Goal: Task Accomplishment & Management: Manage account settings

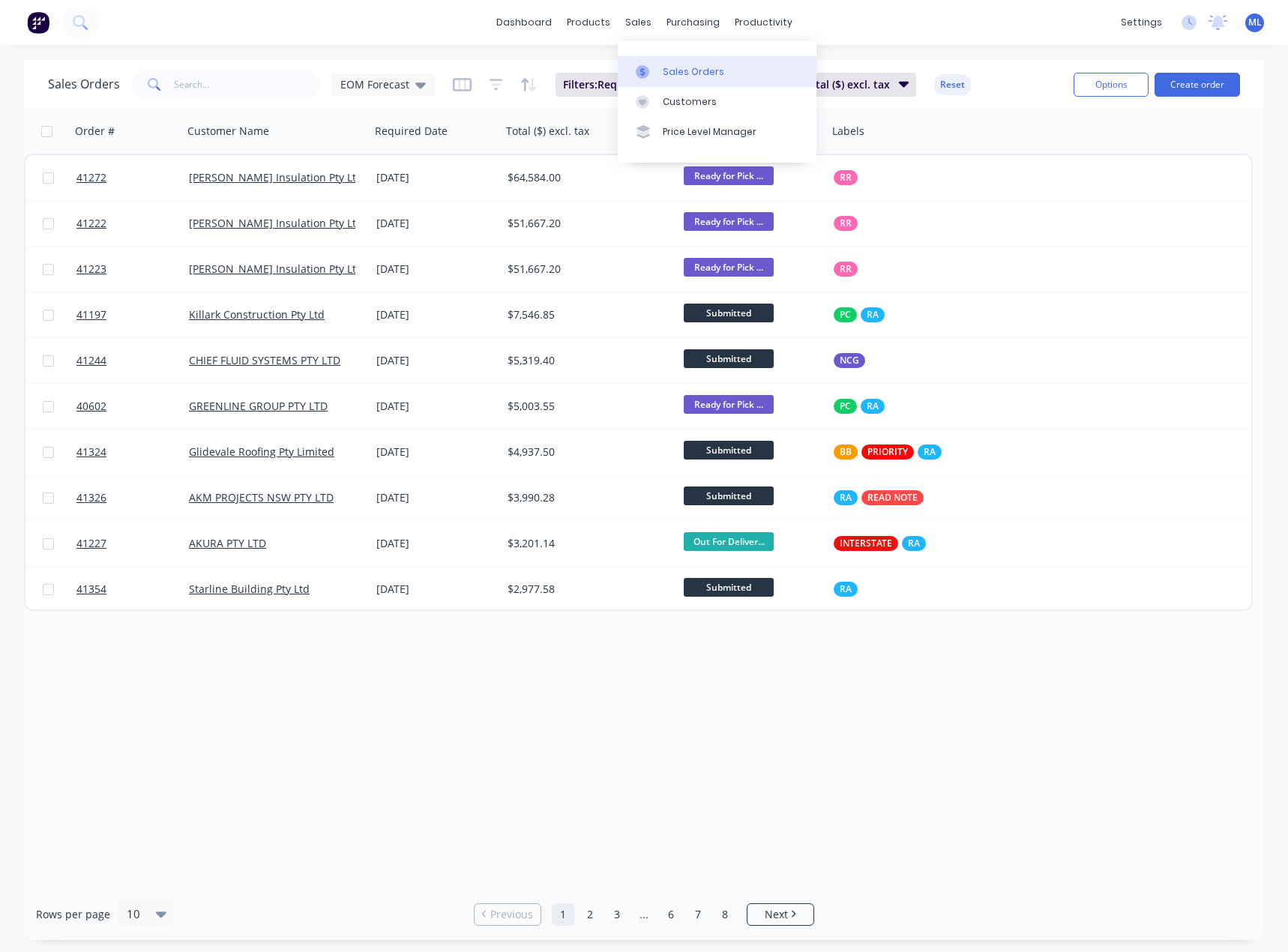
click at [687, 71] on div "Sales Orders" at bounding box center [693, 72] width 62 height 14
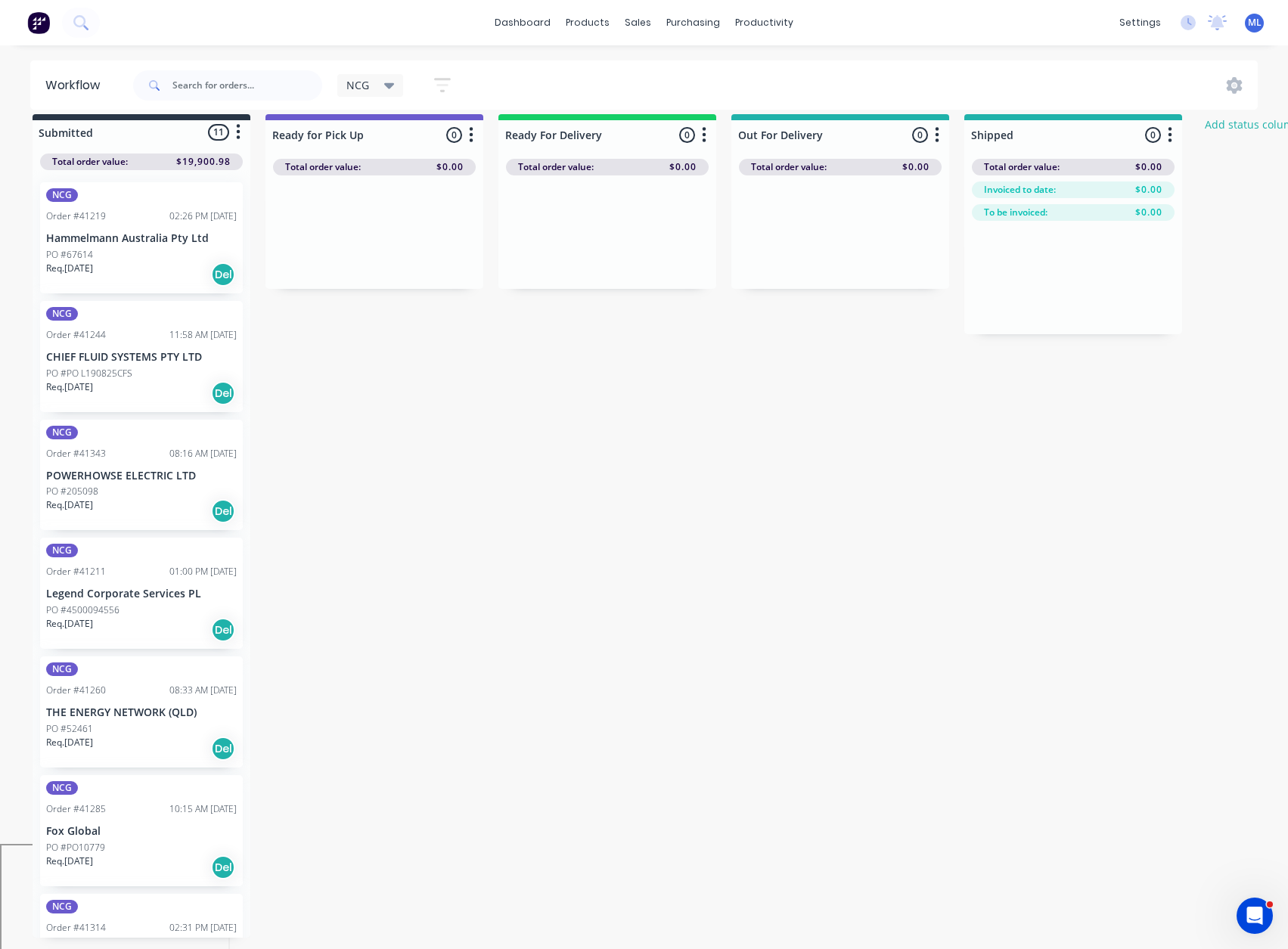
scroll to position [542, 0]
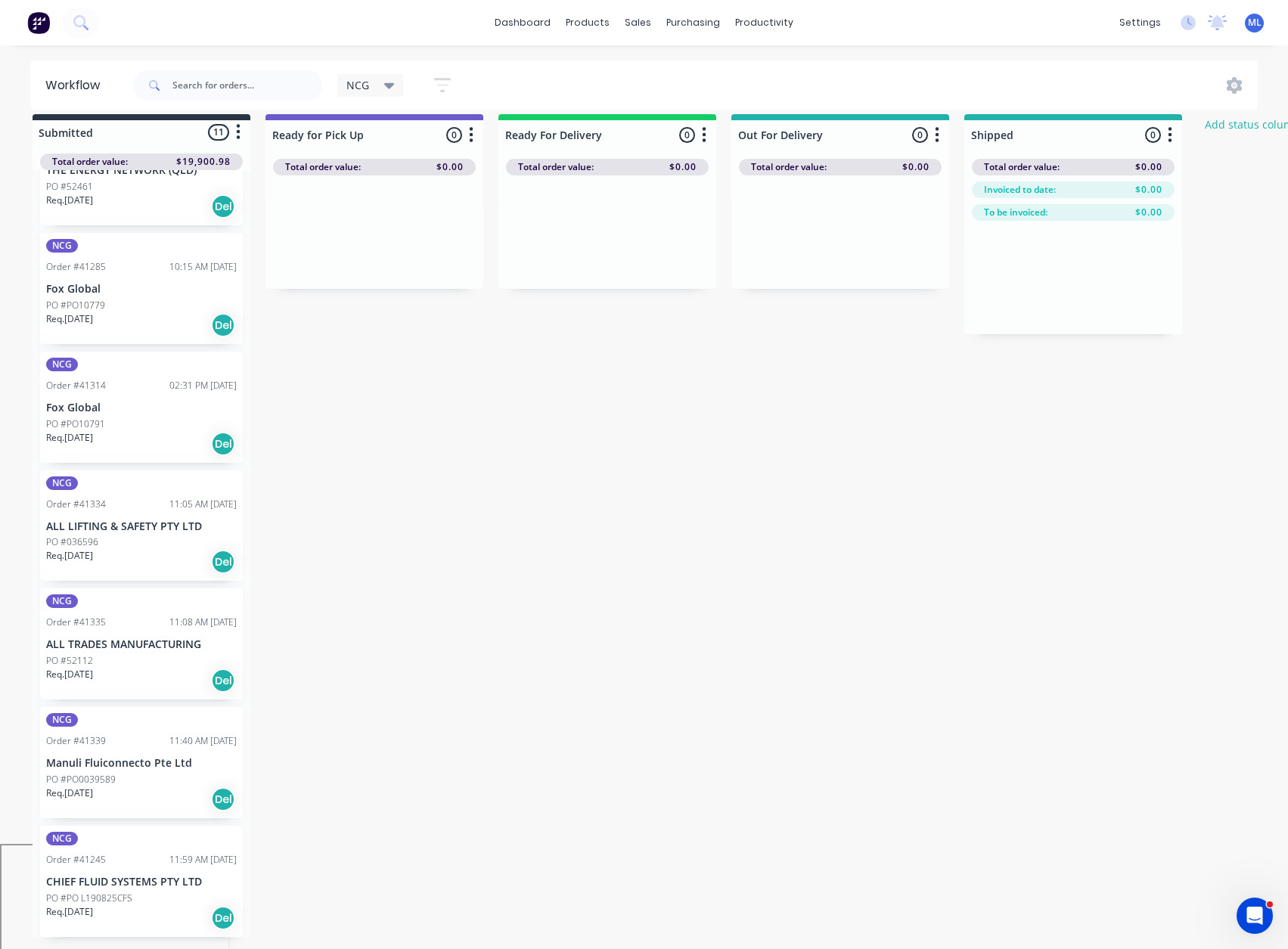
click at [425, 444] on div "Submitted 11 Status colour #273444 hex #273444 Save Cancel Summaries Total orde…" at bounding box center [811, 525] width 1645 height 824
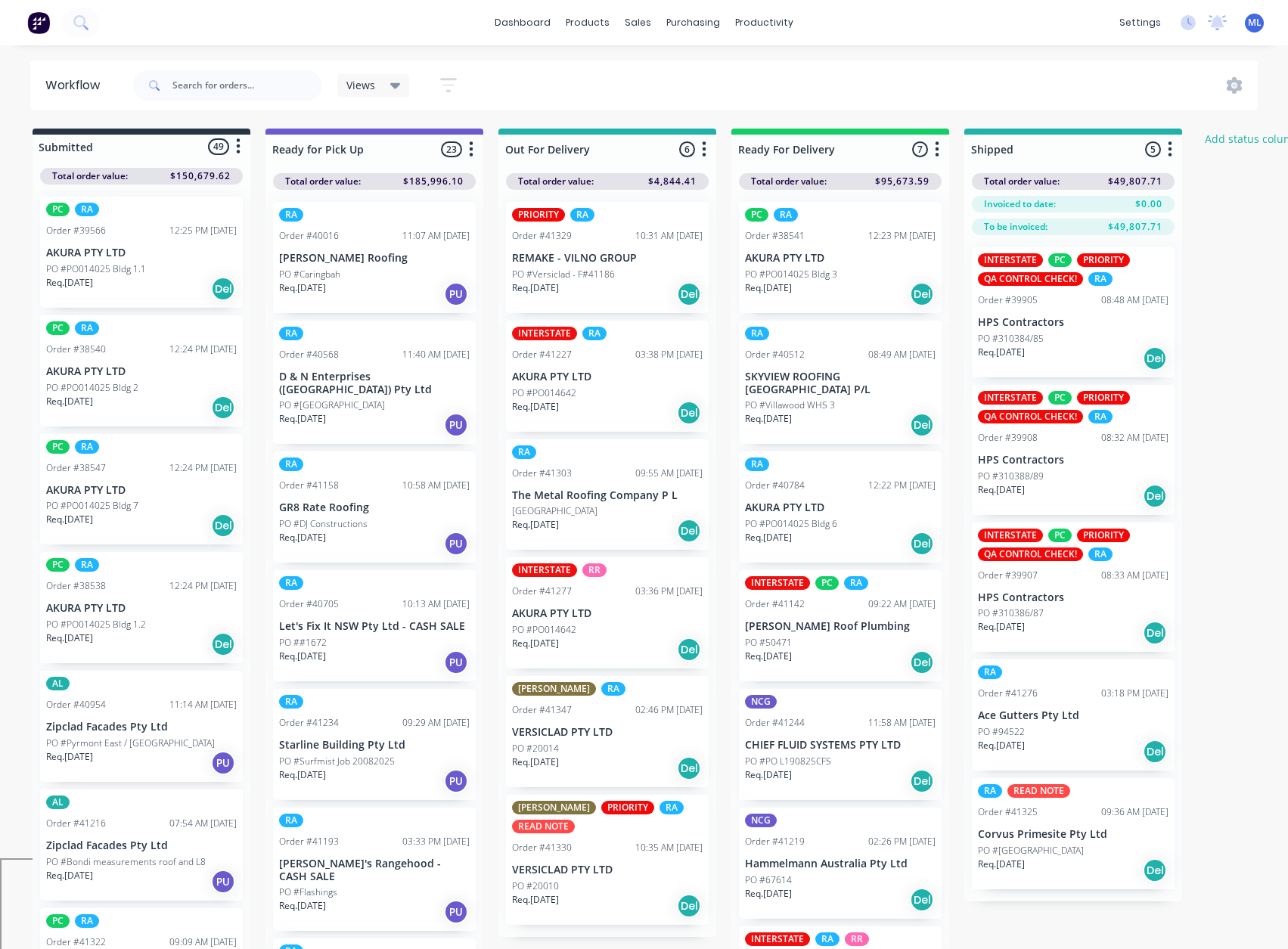
click at [622, 72] on div "Views Save new view None (Default) edit AL edit ALL edit BB & TH edit NCG edit …" at bounding box center [694, 85] width 1129 height 45
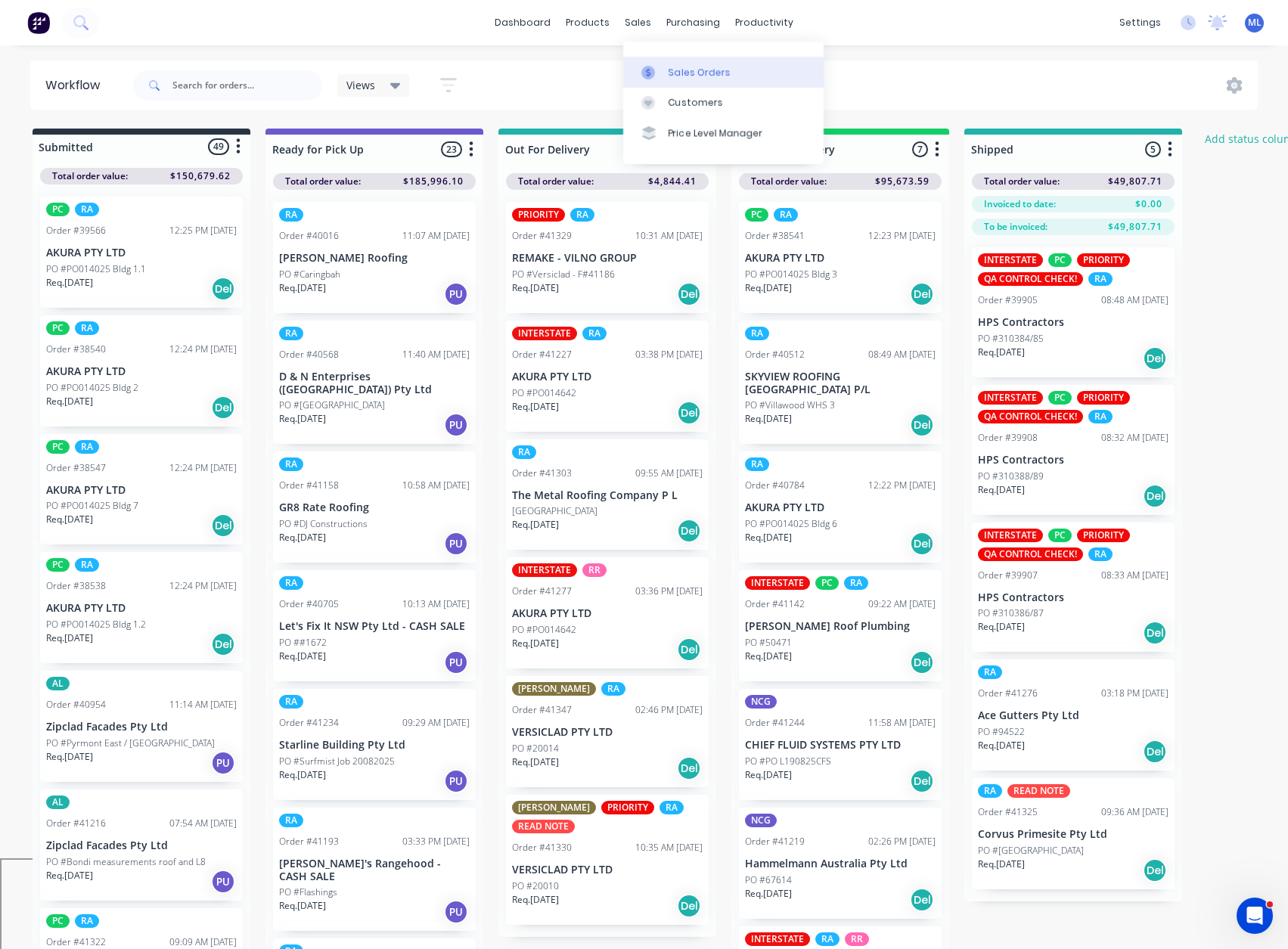
click at [689, 77] on div "Sales Orders" at bounding box center [699, 73] width 62 height 14
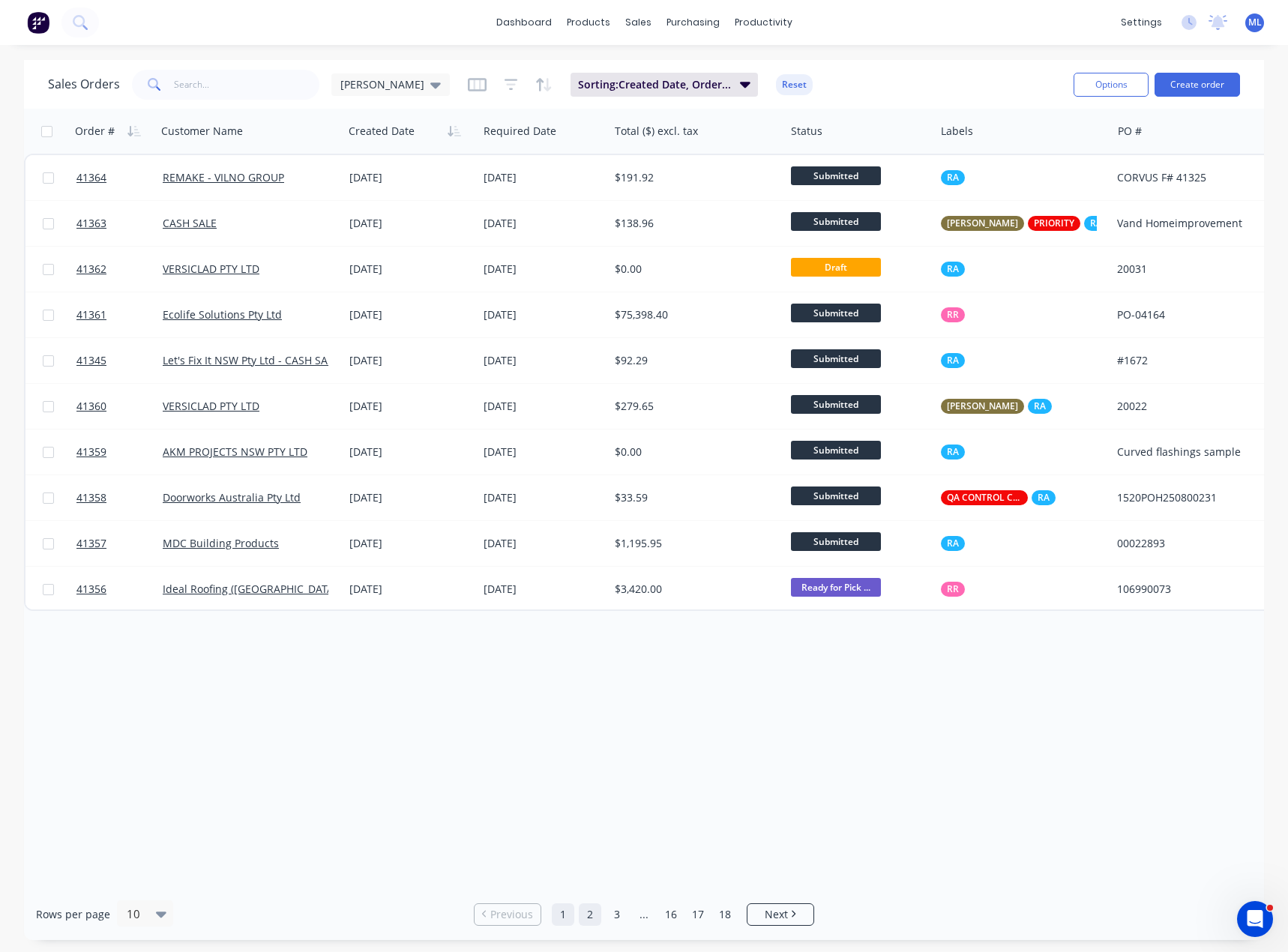
click at [591, 918] on link "2" at bounding box center [589, 914] width 22 height 22
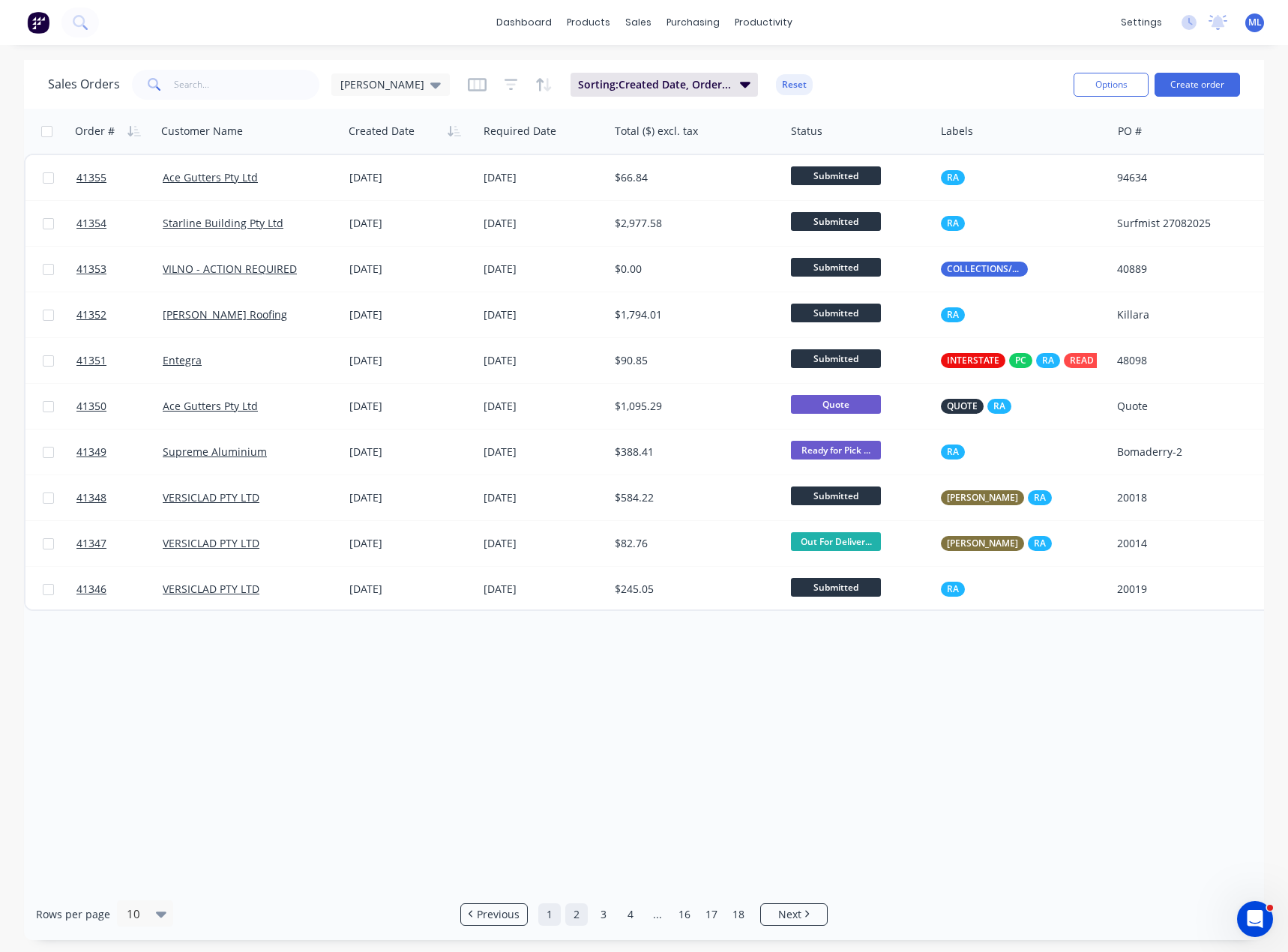
click at [551, 915] on link "1" at bounding box center [549, 914] width 22 height 22
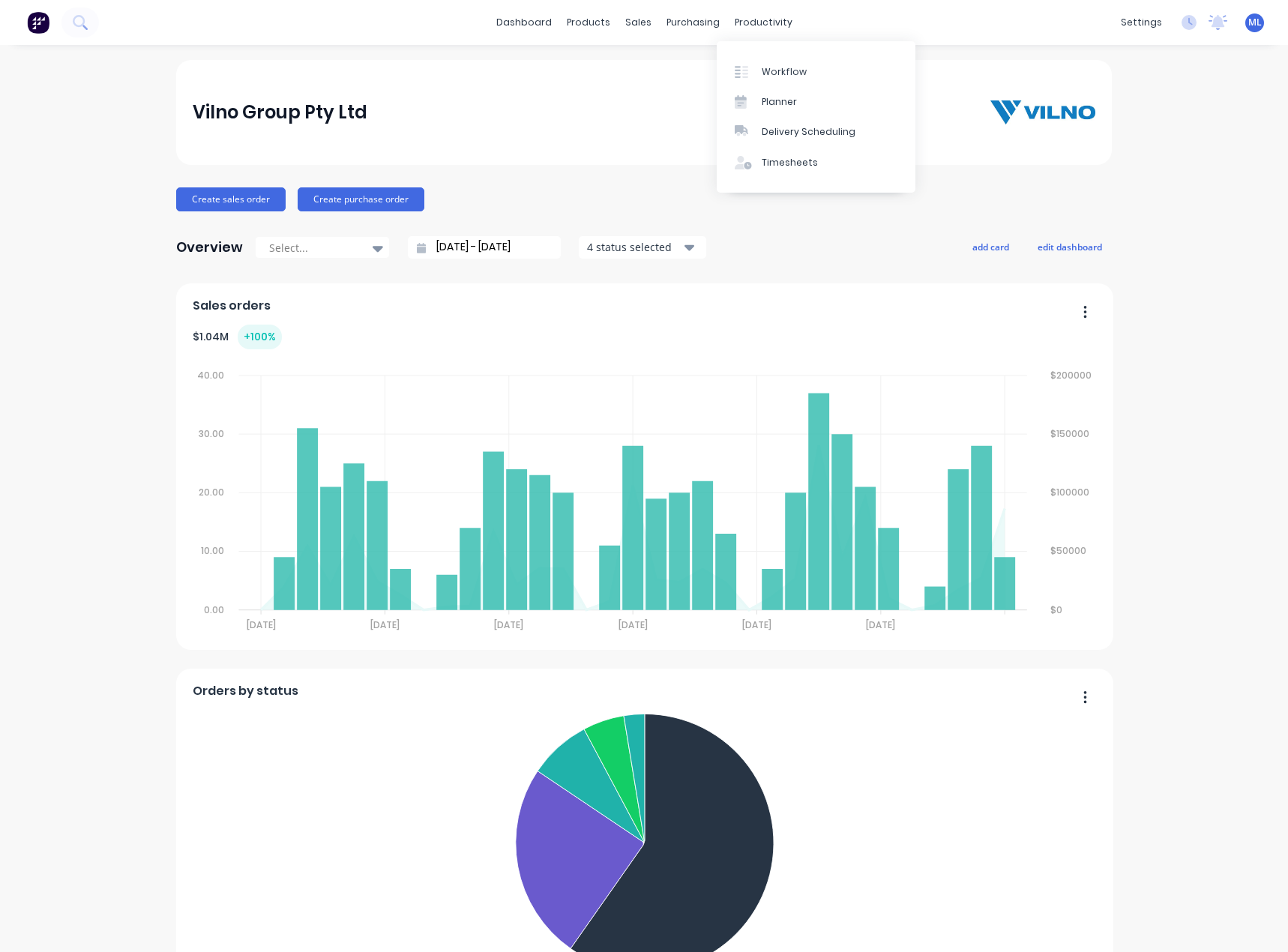
click at [789, 66] on div "Workflow" at bounding box center [784, 72] width 45 height 14
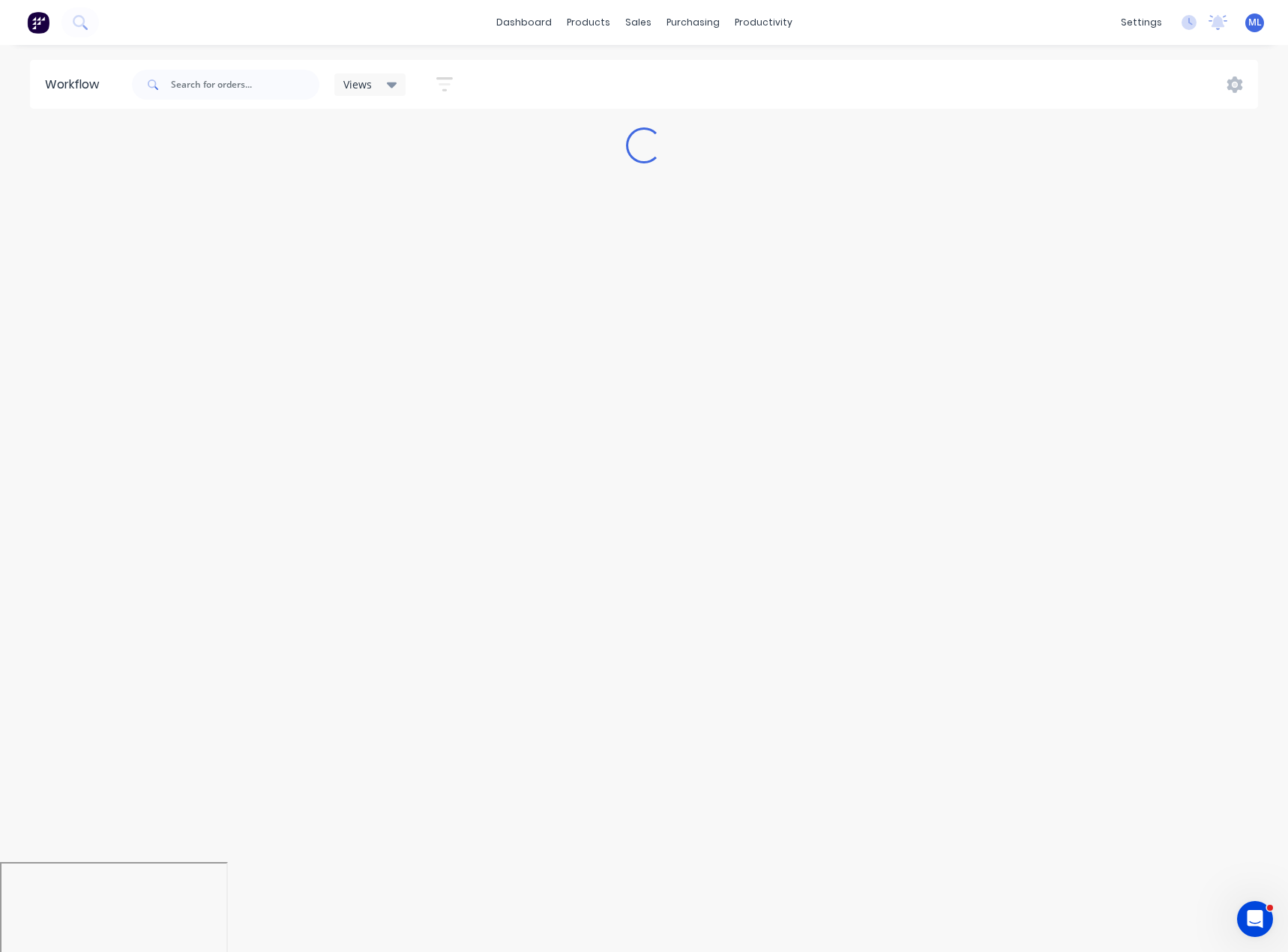
click at [375, 81] on div "Views" at bounding box center [370, 85] width 54 height 14
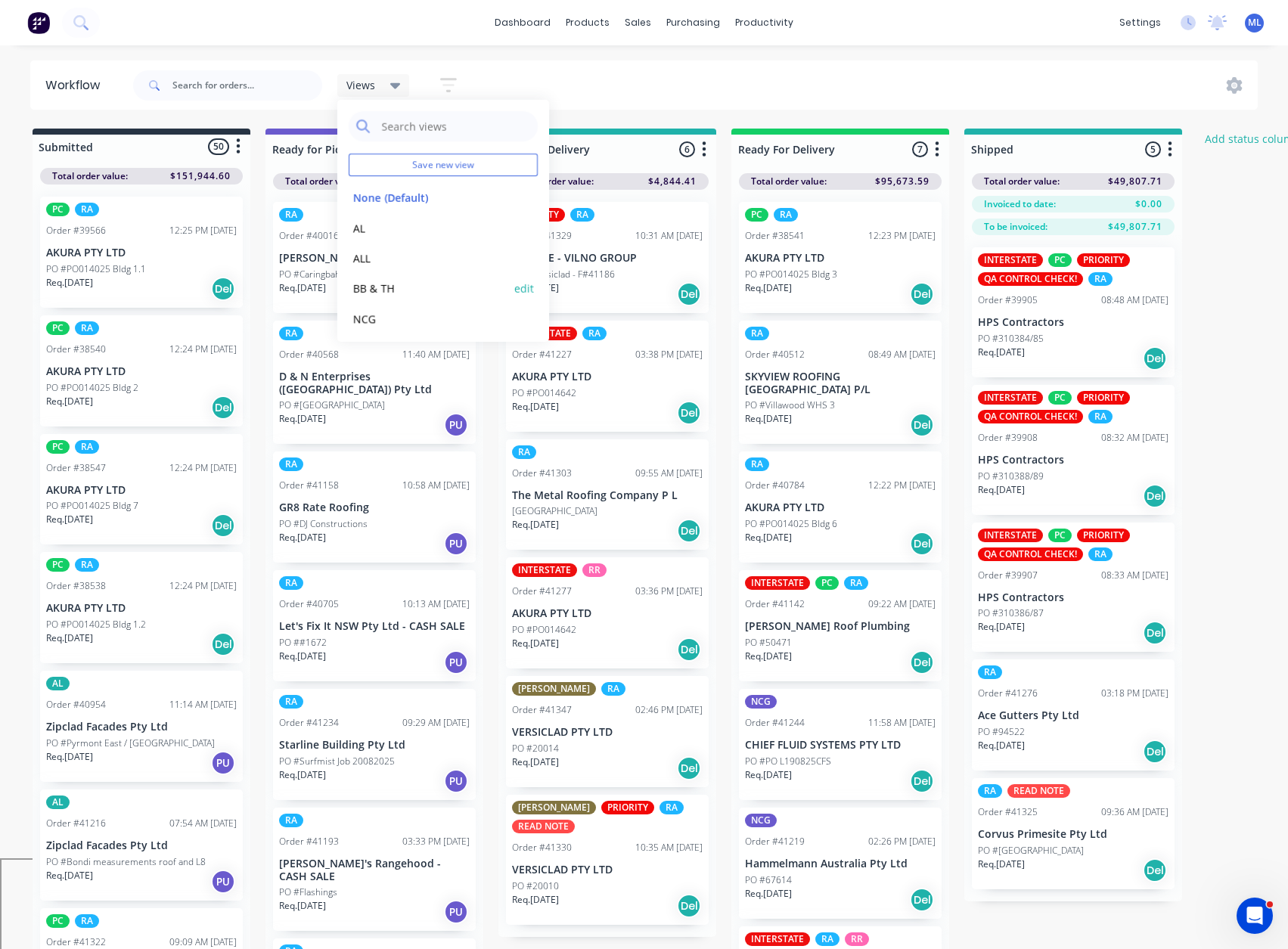
scroll to position [64, 0]
click at [362, 282] on button "RA" at bounding box center [429, 285] width 161 height 18
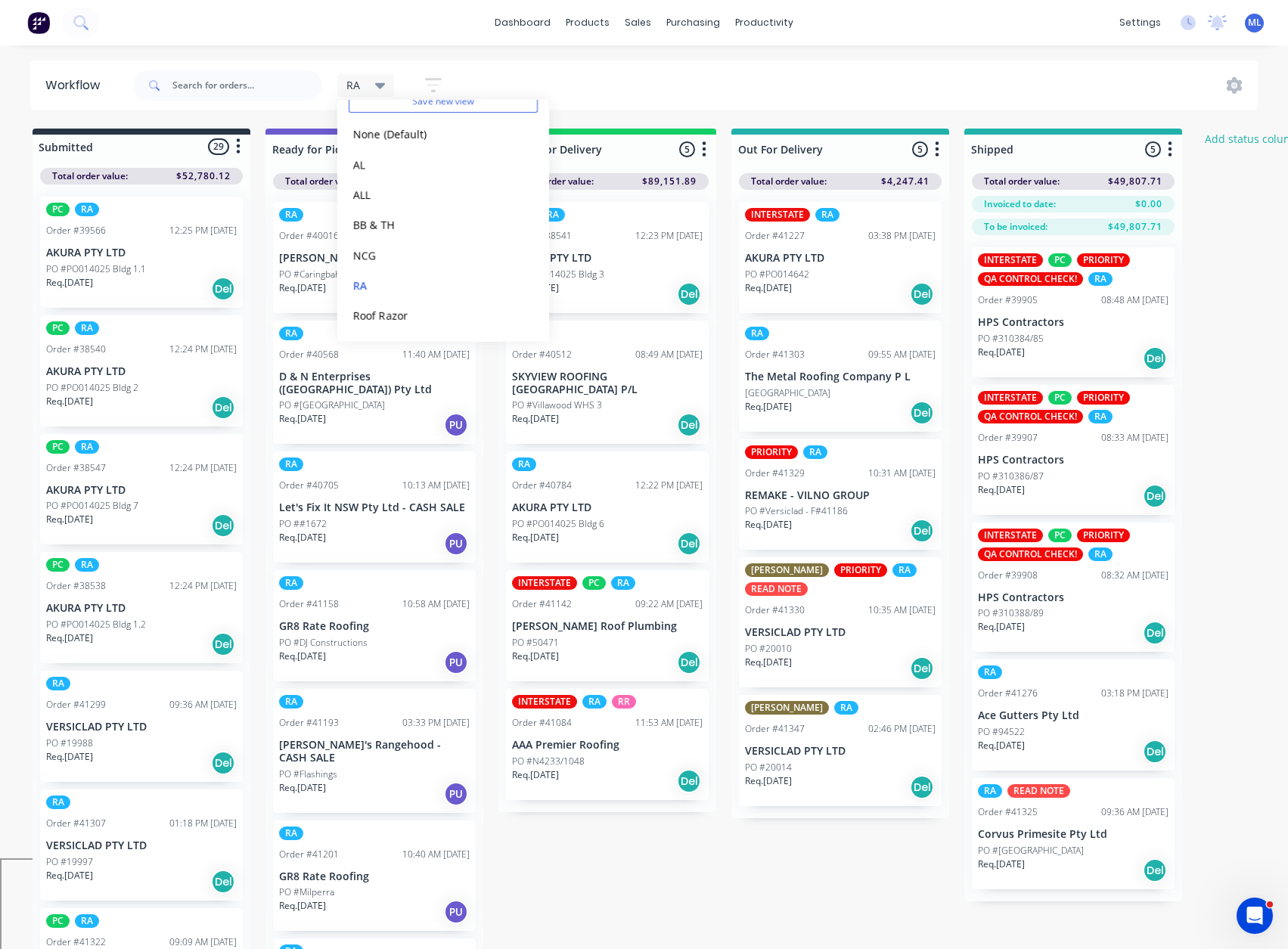
click at [897, 72] on div "RA Save new view None (Default) edit AL edit ALL edit BB & TH edit NCG edit RA …" at bounding box center [694, 85] width 1129 height 45
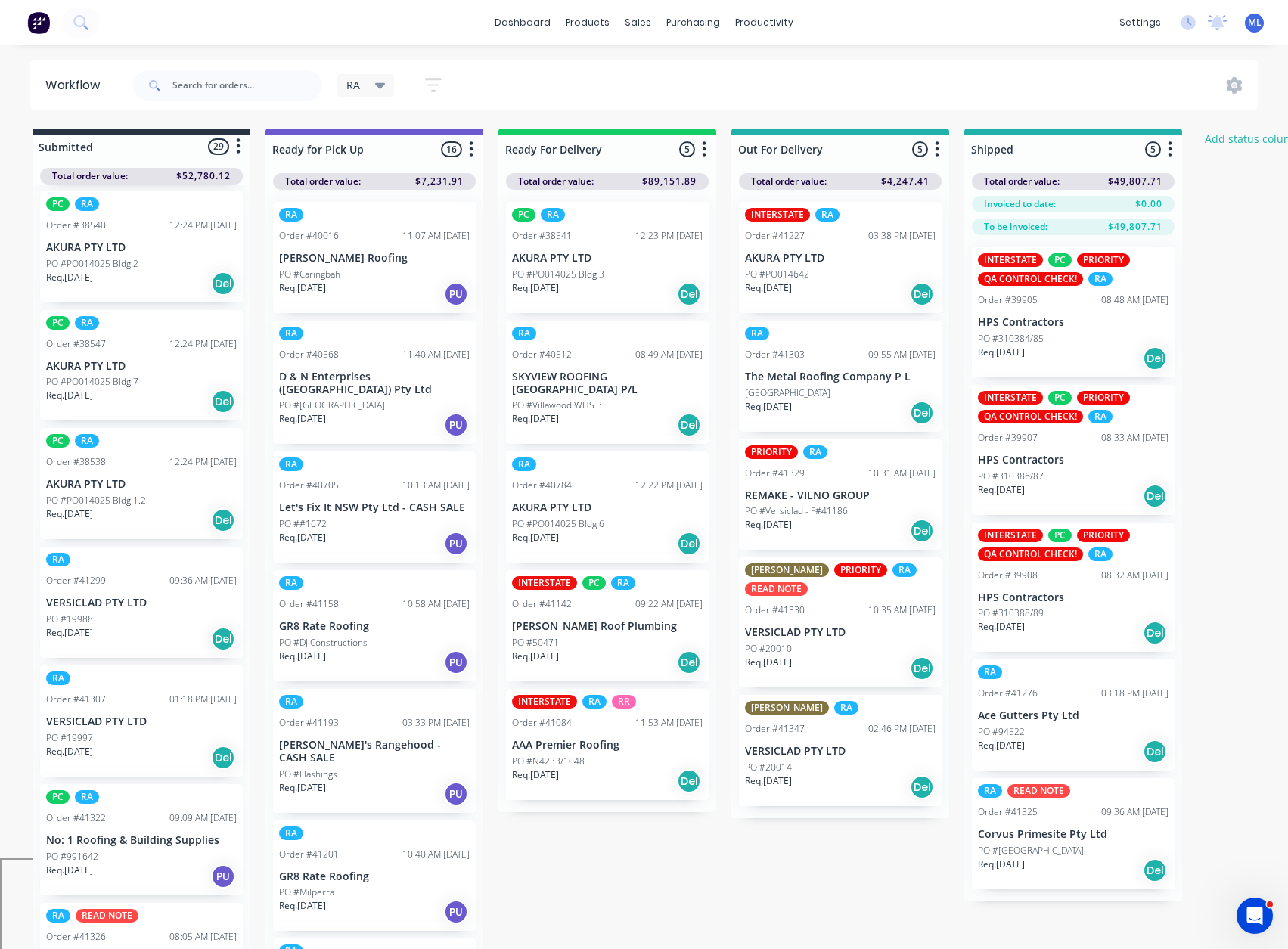
scroll to position [0, 0]
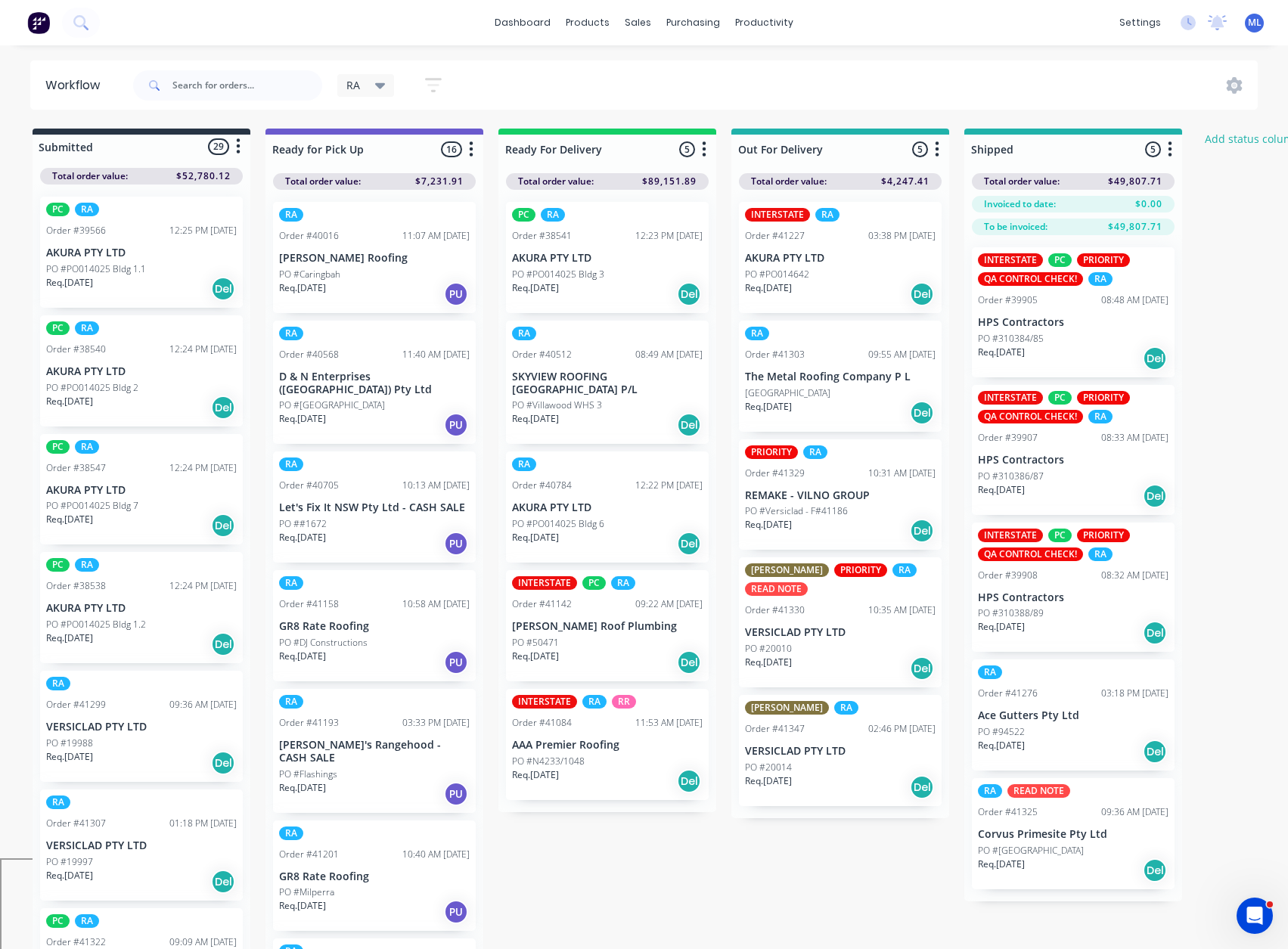
drag, startPoint x: 244, startPoint y: 285, endPoint x: 243, endPoint y: 360, distance: 75.0
click at [243, 360] on div "PC RA Order #39566 12:25 PM [DATE] AKURA PTY LTD PO #PO014025 Bldg 1.1 Req. [DA…" at bounding box center [141, 568] width 218 height 768
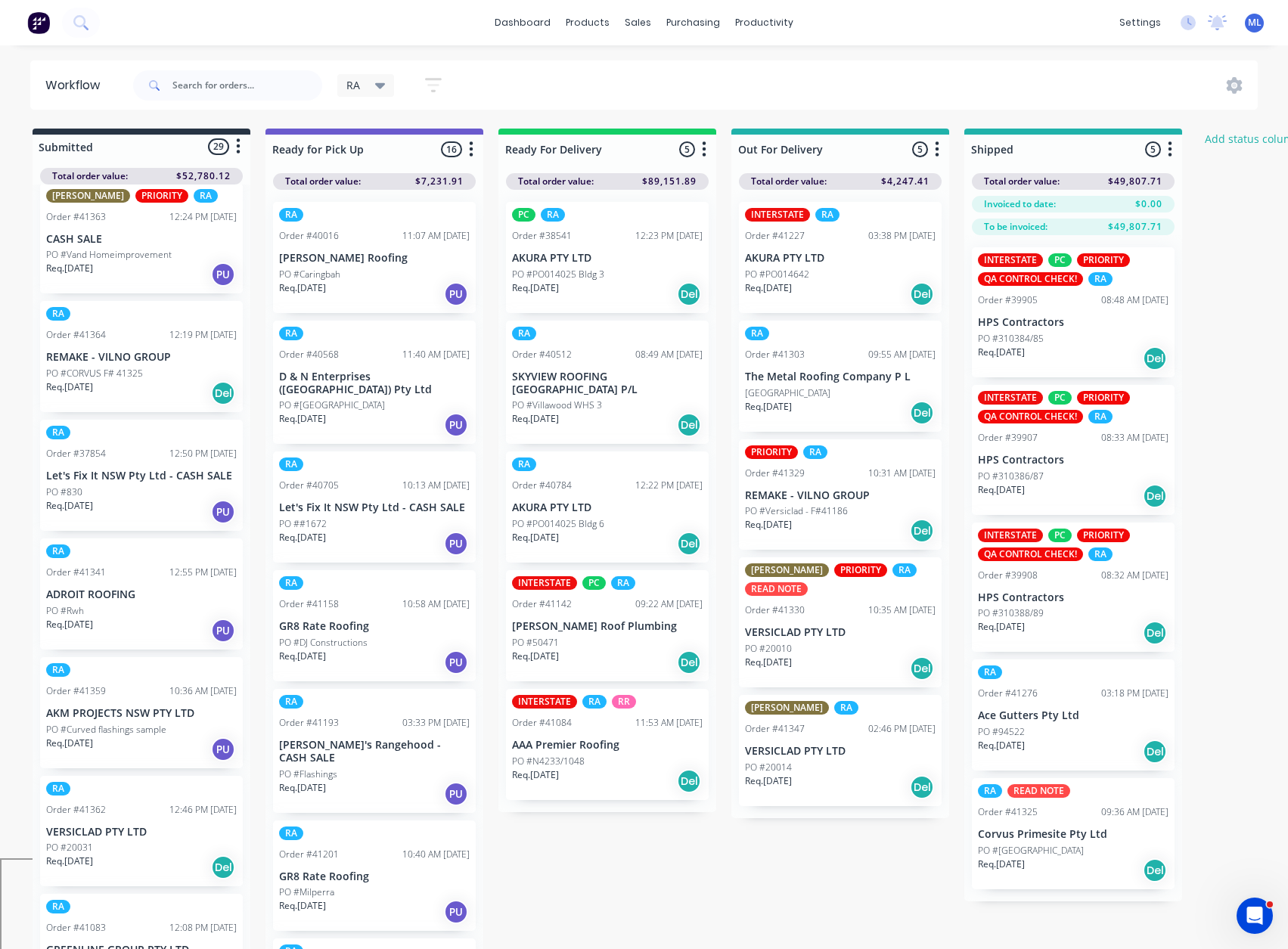
scroll to position [2695, 0]
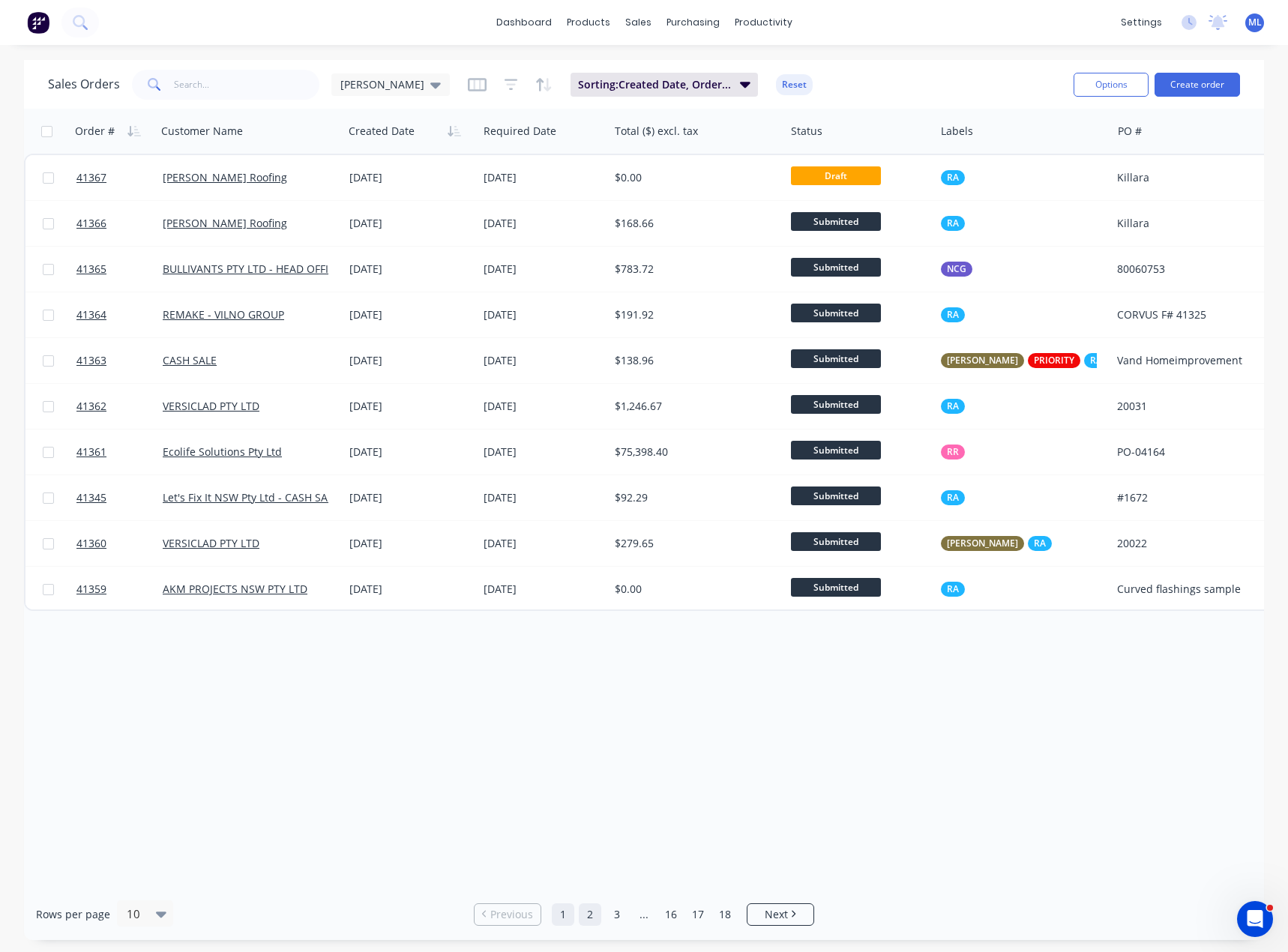
click at [584, 912] on link "2" at bounding box center [589, 914] width 22 height 22
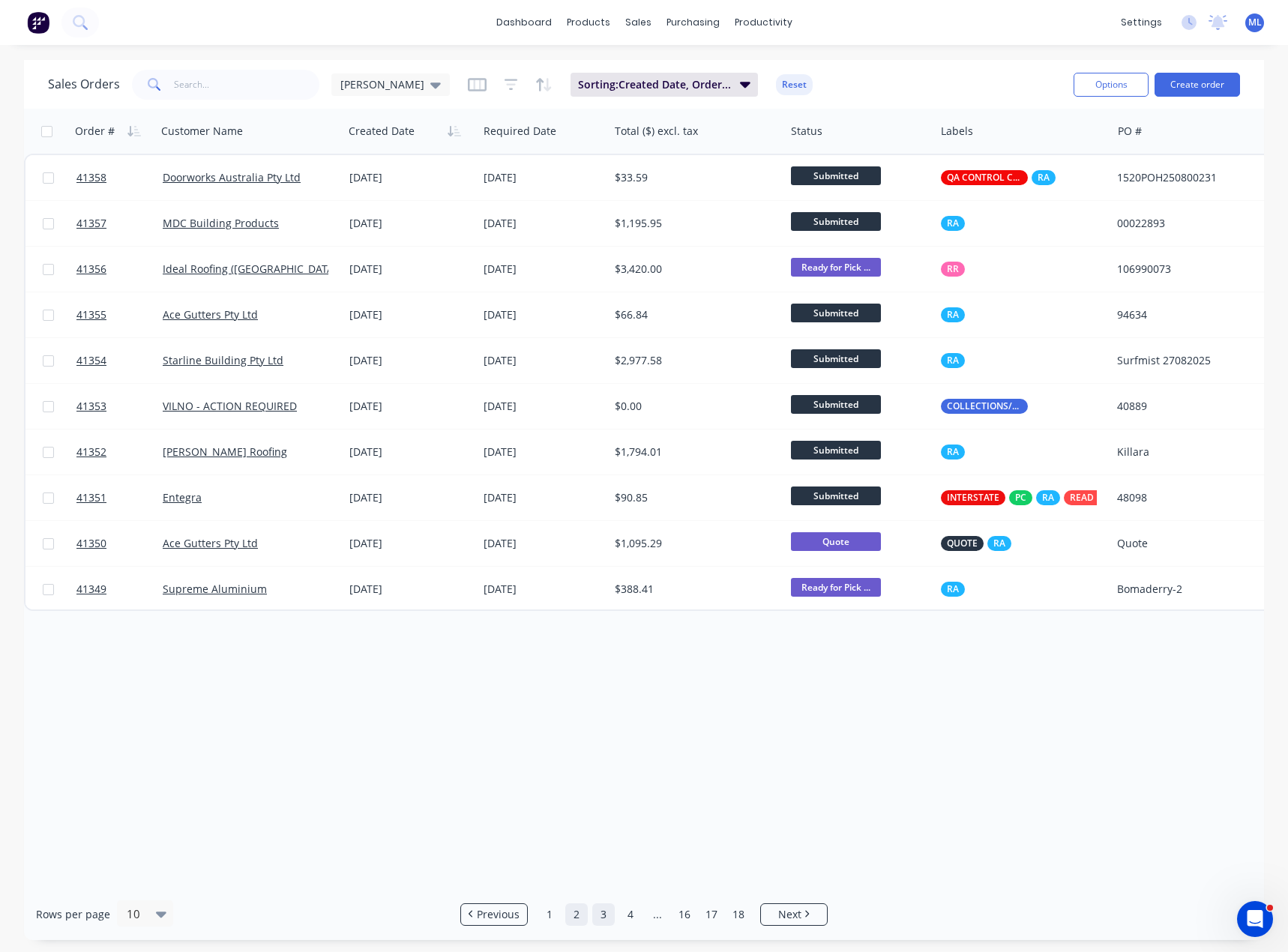
click at [601, 915] on link "3" at bounding box center [603, 914] width 22 height 22
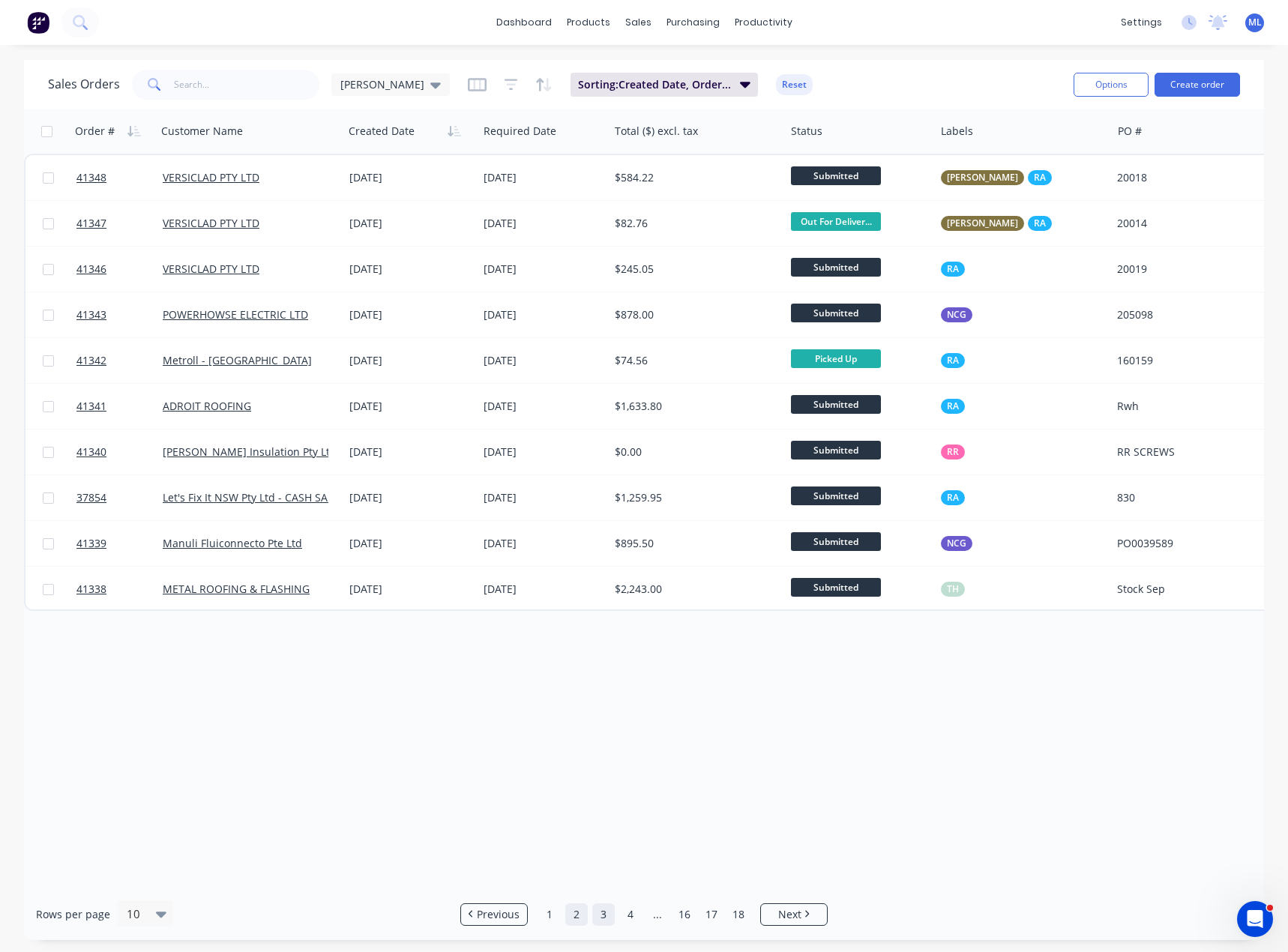
click at [583, 920] on link "2" at bounding box center [576, 914] width 22 height 22
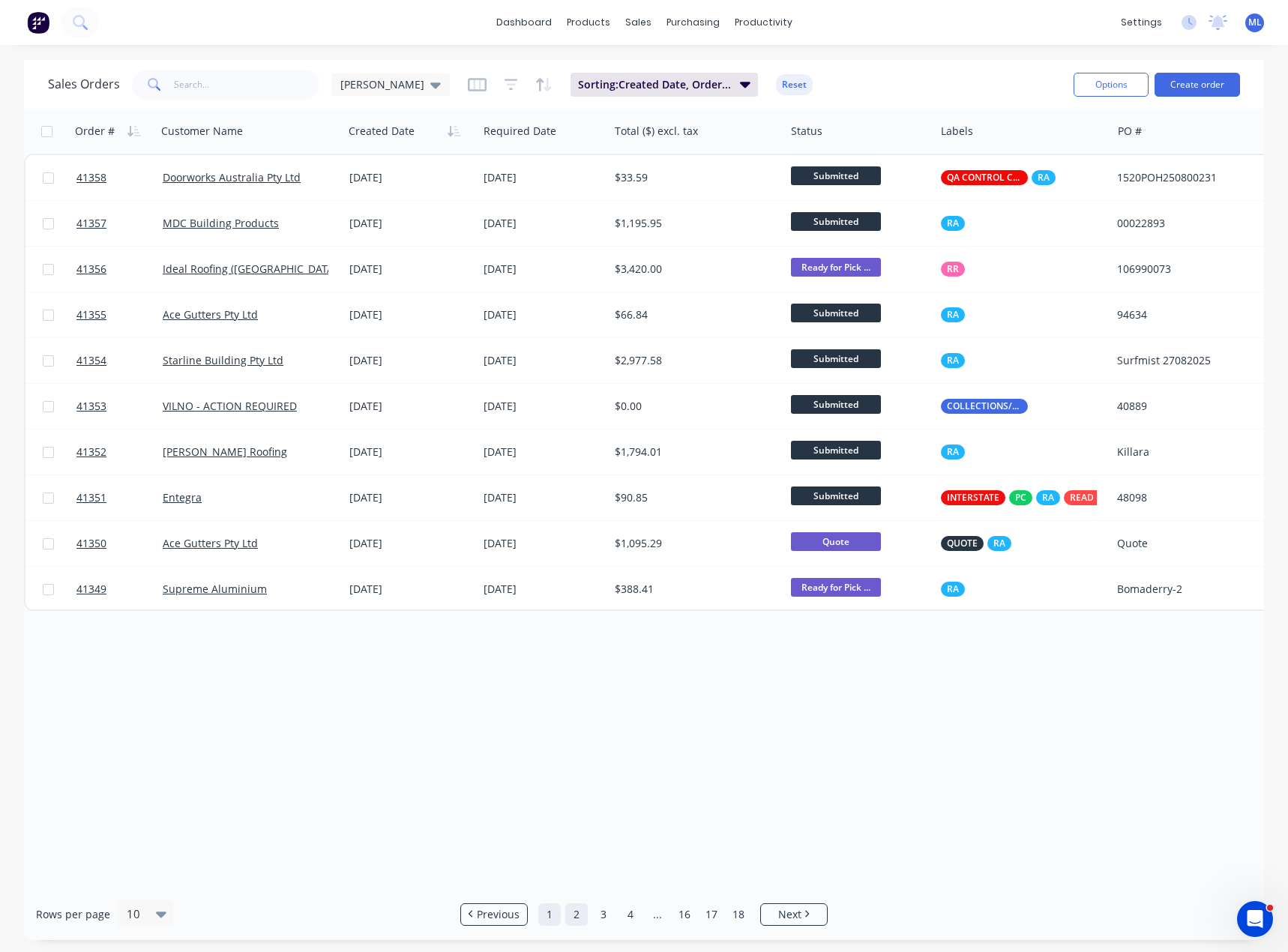
click at [542, 922] on link "1" at bounding box center [549, 914] width 22 height 22
